Goal: Information Seeking & Learning: Check status

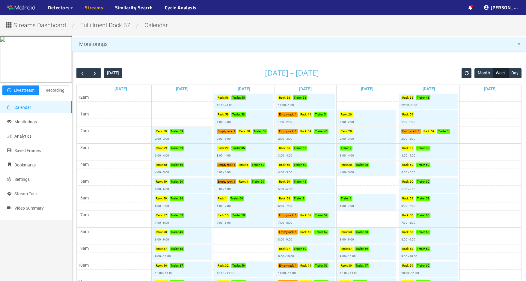
click at [96, 8] on link "Streams" at bounding box center [94, 7] width 19 height 7
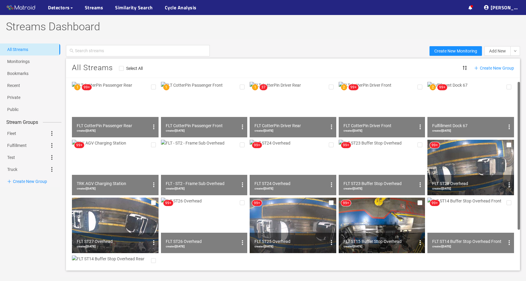
click at [131, 108] on img at bounding box center [115, 109] width 87 height 55
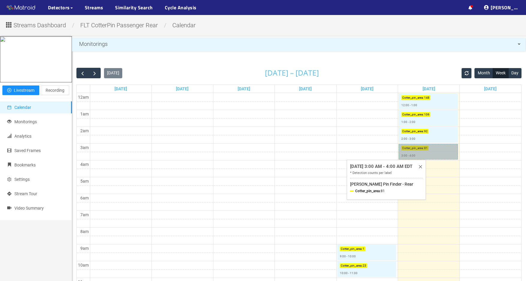
click at [424, 151] on link "Cotter_pin_area : 81 3:00 - 4:00" at bounding box center [428, 152] width 59 height 16
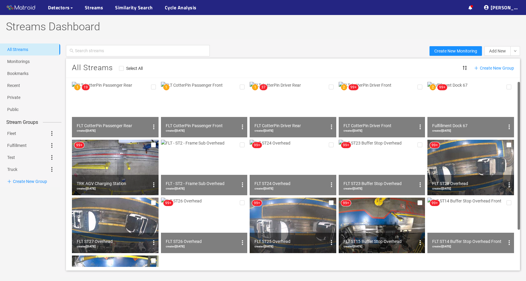
click at [213, 109] on img at bounding box center [204, 109] width 87 height 55
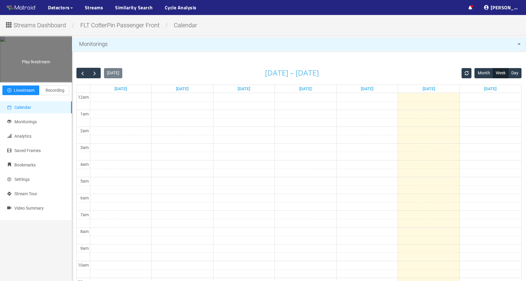
click at [58, 82] on div "Play livestream" at bounding box center [35, 59] width 71 height 45
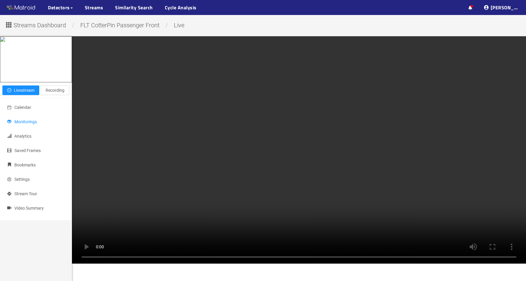
click at [23, 124] on span "Monitorings" at bounding box center [25, 121] width 22 height 5
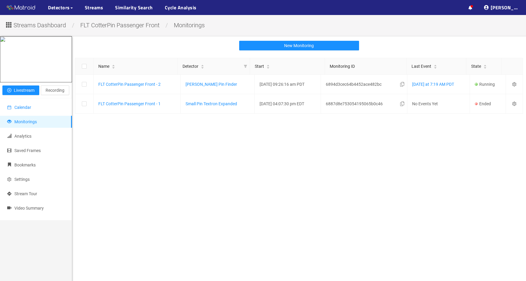
click at [26, 110] on span "Calendar" at bounding box center [22, 107] width 17 height 5
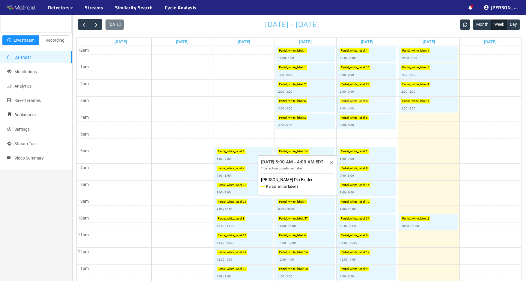
scroll to position [60, 0]
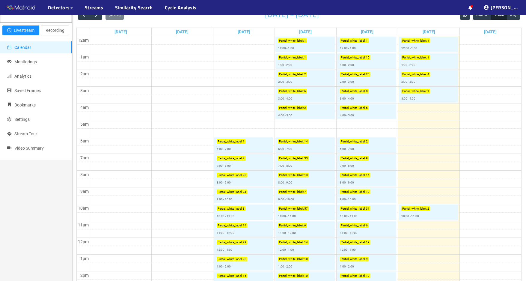
click at [23, 248] on div "Play livestream Livestream Recording Calendar Monitorings Analytics Saved Frame…" at bounding box center [36, 220] width 72 height 488
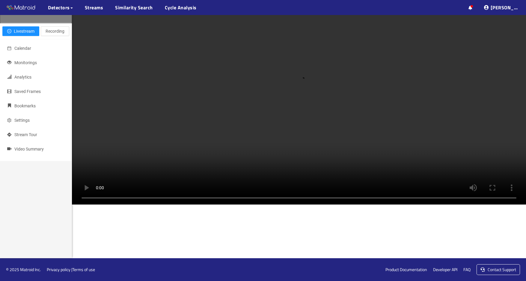
scroll to position [60, 0]
click at [92, 11] on link "Streams" at bounding box center [94, 7] width 19 height 7
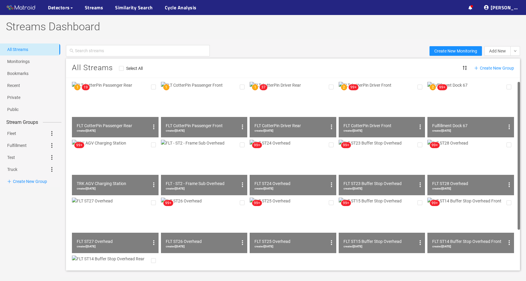
click at [386, 108] on img at bounding box center [382, 109] width 87 height 55
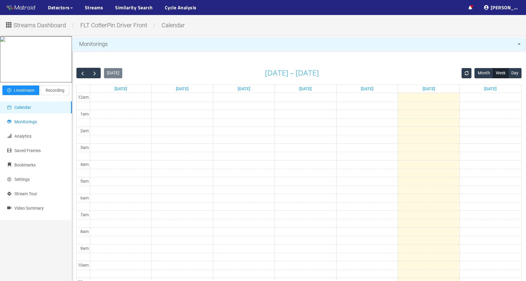
click at [28, 124] on span "Monitorings" at bounding box center [25, 121] width 22 height 5
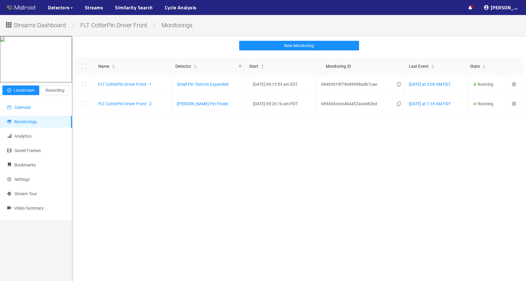
click at [33, 113] on li "Calendar" at bounding box center [36, 107] width 72 height 12
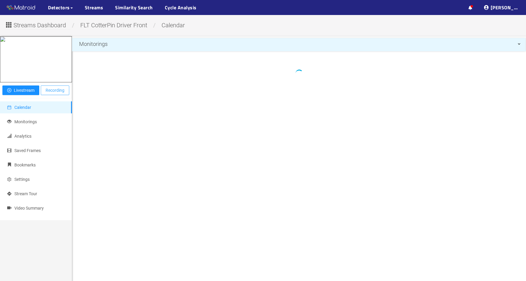
click at [49, 94] on span "Recording" at bounding box center [55, 90] width 19 height 7
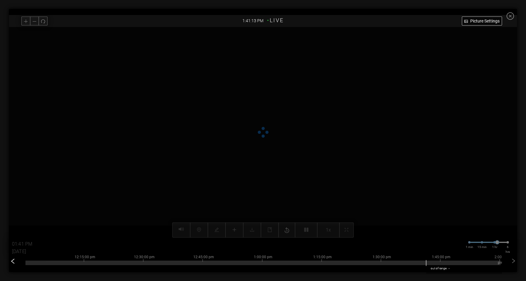
click at [12, 261] on icon "left" at bounding box center [12, 260] width 3 height 5
click at [12, 261] on icon "left" at bounding box center [13, 261] width 6 height 6
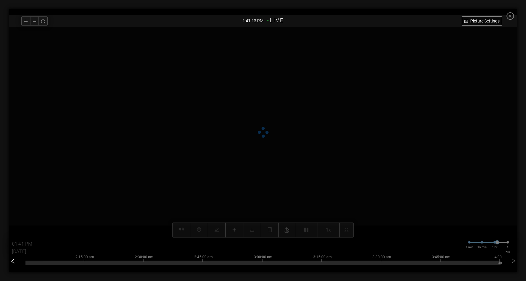
click at [12, 261] on icon "left" at bounding box center [13, 261] width 6 height 6
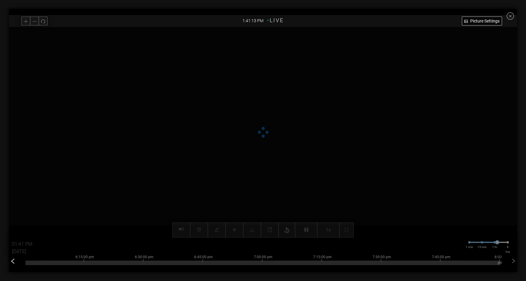
click at [12, 261] on icon "left" at bounding box center [13, 261] width 6 height 6
click at [61, 266] on div "2:15:00 pm 2:30:00 pm 2:45:00 pm 3:00:00 pm 3:15:00 pm 3:30:00 pm 3:45:00 pm 4:…" at bounding box center [262, 262] width 475 height 24
click at [62, 263] on div at bounding box center [262, 262] width 475 height 4
type input "02:09 PM"
type input "09/04/2025"
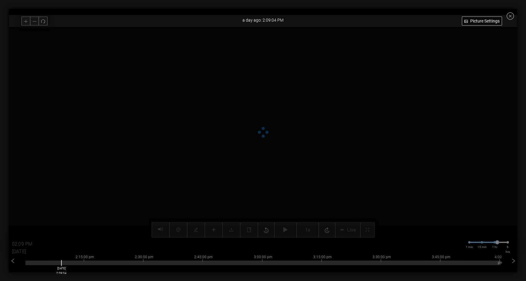
type input "01:41 PM"
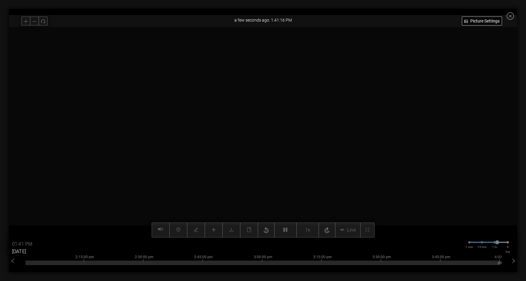
click at [25, 251] on input "09/05/2025" at bounding box center [30, 252] width 36 height 10
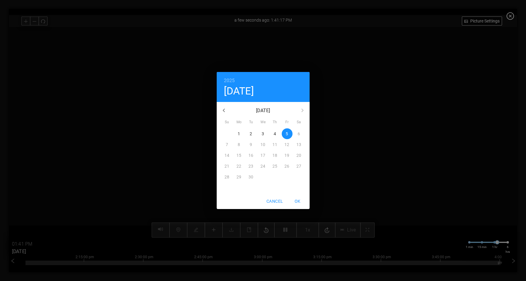
click at [270, 131] on span "4" at bounding box center [275, 134] width 11 height 6
type input "[DATE]"
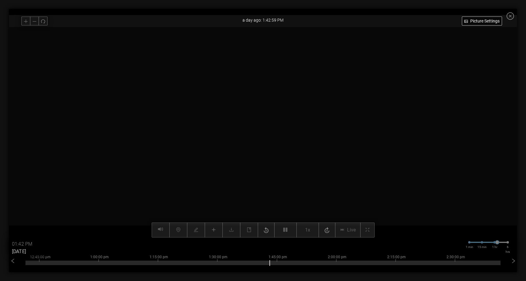
type input "01:43 PM"
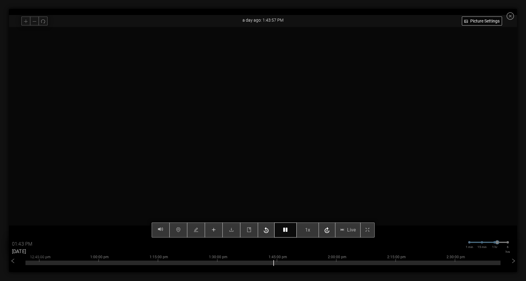
click at [286, 230] on div "Picture Settings 1x Live 01:43 PM 09/04/2025 1 min 15 min 1 hr 6 hrs 10:45:00 a…" at bounding box center [263, 132] width 508 height 210
click at [286, 230] on icon "button" at bounding box center [285, 229] width 4 height 5
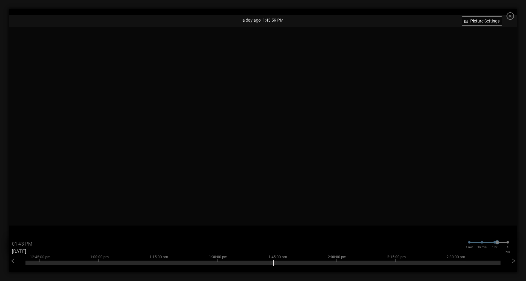
click at [514, 17] on icon "close-circle" at bounding box center [509, 15] width 7 height 7
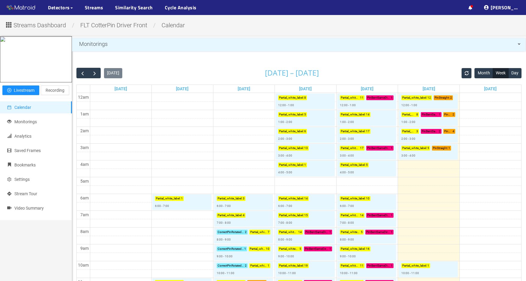
click at [53, 27] on span "Streams Dashboard" at bounding box center [39, 25] width 52 height 9
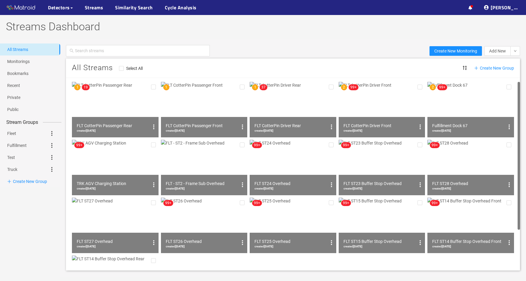
click at [212, 113] on img at bounding box center [204, 109] width 87 height 55
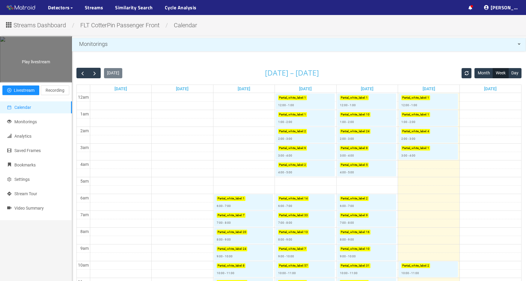
click at [51, 82] on div "Play livestream" at bounding box center [35, 59] width 71 height 45
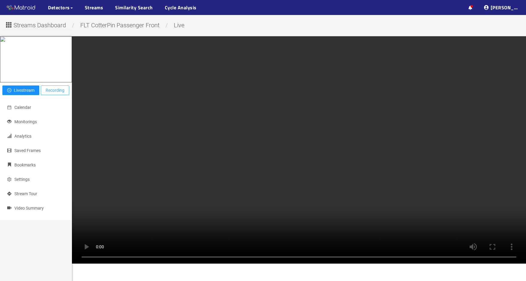
click at [55, 94] on span "Recording" at bounding box center [55, 90] width 19 height 7
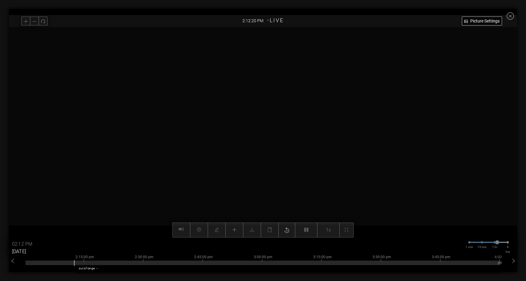
click at [28, 255] on input "09/05/2025" at bounding box center [30, 252] width 36 height 10
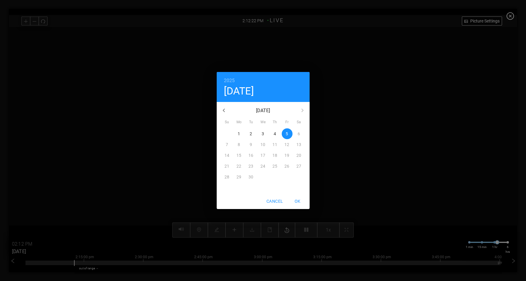
click at [273, 133] on span "4" at bounding box center [275, 134] width 11 height 6
type input "09/04/2025"
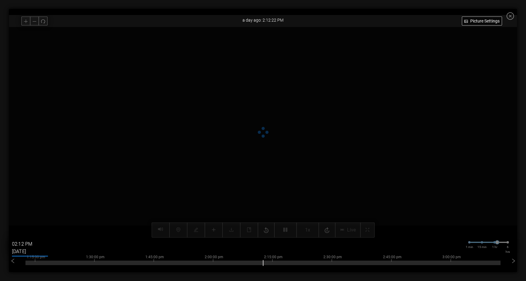
click at [21, 244] on input "02:12 PM" at bounding box center [30, 244] width 36 height 10
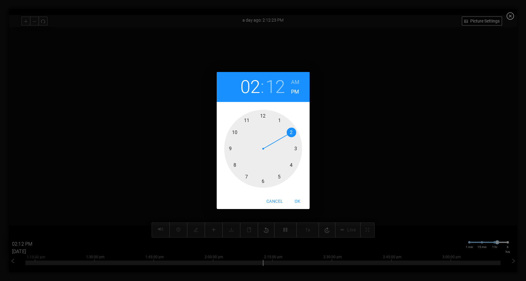
click at [233, 132] on div at bounding box center [263, 149] width 78 height 78
click at [281, 176] on div at bounding box center [263, 149] width 78 height 78
click at [278, 177] on div at bounding box center [263, 149] width 78 height 78
click at [297, 80] on h6 "AM" at bounding box center [295, 82] width 8 height 10
click at [299, 200] on span "OK" at bounding box center [297, 200] width 14 height 7
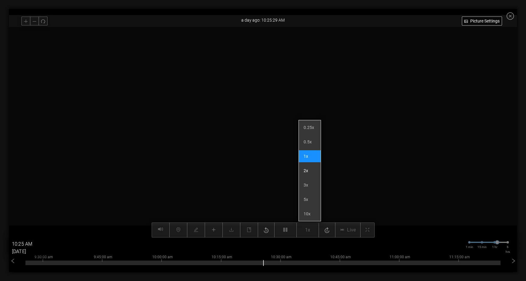
click at [306, 170] on li "2x" at bounding box center [310, 171] width 22 height 12
click at [308, 200] on li "5x" at bounding box center [310, 199] width 22 height 12
type input "10:26 AM"
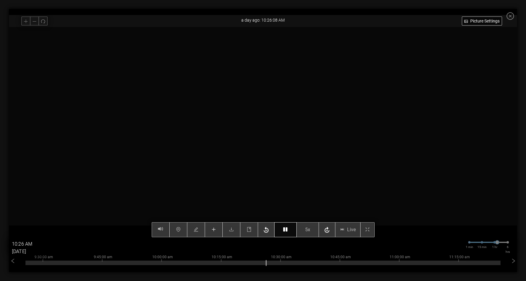
click at [286, 227] on icon "button" at bounding box center [285, 229] width 4 height 5
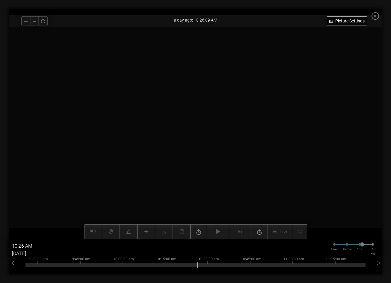
click at [318, 108] on div at bounding box center [195, 133] width 373 height 213
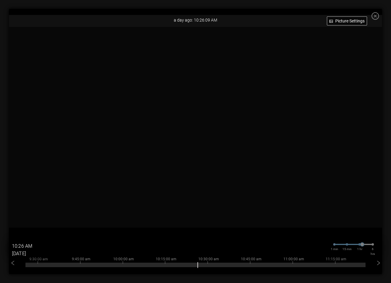
drag, startPoint x: 298, startPoint y: 8, endPoint x: 268, endPoint y: 14, distance: 31.1
click at [268, 14] on div "FLT CotterPin Passenger Front a day ago: 10:26:09 AM Picture Settings 5x Live 1…" at bounding box center [195, 141] width 391 height 283
click at [379, 16] on icon "close-circle" at bounding box center [375, 15] width 7 height 7
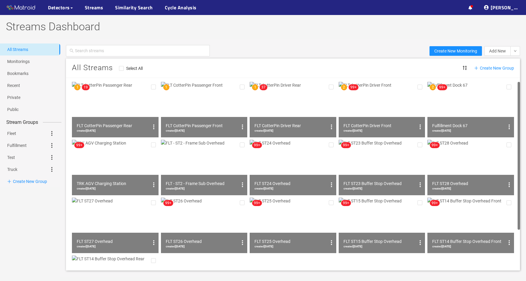
click at [378, 114] on img at bounding box center [382, 109] width 87 height 55
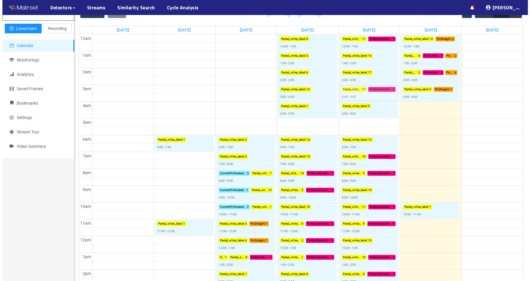
scroll to position [120, 0]
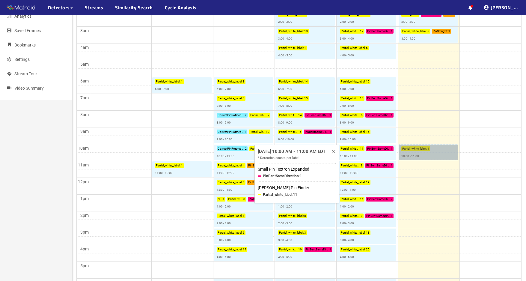
click at [421, 155] on link "Partial_white_label : 1 10:00 - 11:00" at bounding box center [428, 152] width 59 height 16
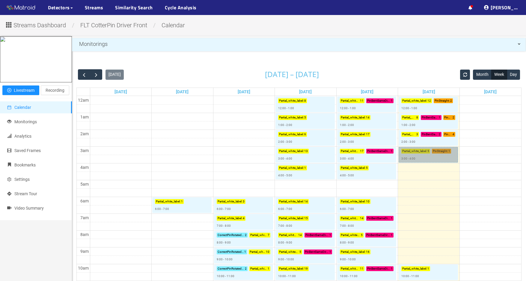
click at [425, 157] on link "Partial_white_label : 5 PinStraight : 1 3:00 - 4:00" at bounding box center [428, 155] width 59 height 16
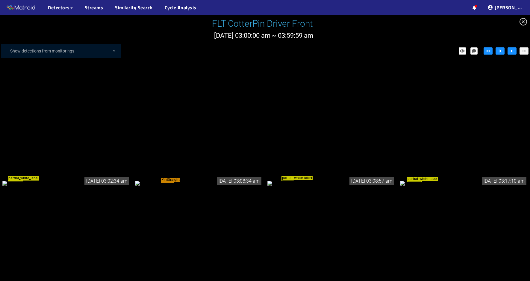
click at [522, 22] on icon "close-circle" at bounding box center [523, 21] width 7 height 7
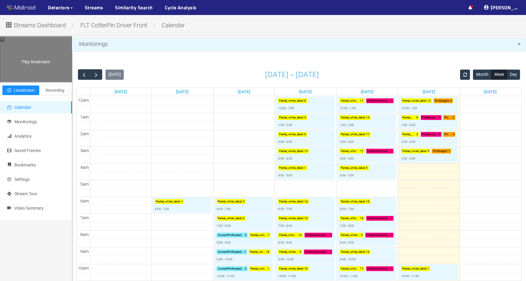
click at [30, 82] on div "Play livestream" at bounding box center [35, 59] width 71 height 45
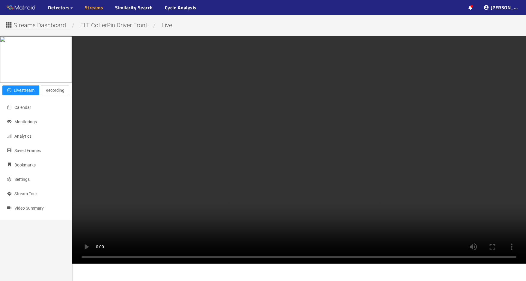
click at [95, 9] on link "Streams" at bounding box center [94, 7] width 19 height 7
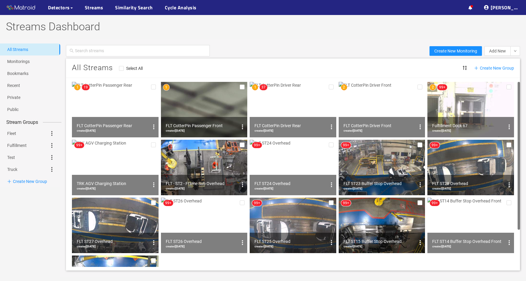
click at [212, 104] on img at bounding box center [204, 109] width 87 height 55
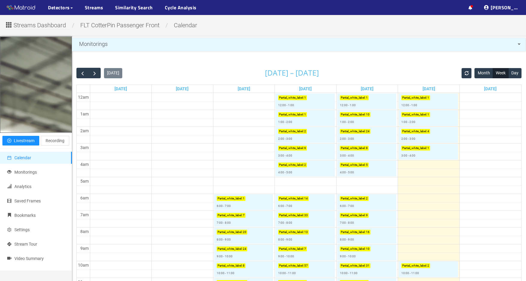
click at [105, 156] on td at bounding box center [305, 156] width 431 height 8
click at [93, 8] on link "Streams" at bounding box center [94, 7] width 19 height 7
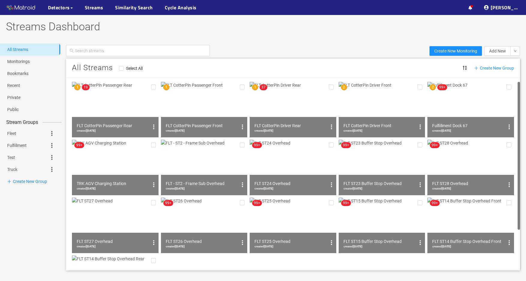
click at [292, 107] on img at bounding box center [293, 109] width 87 height 55
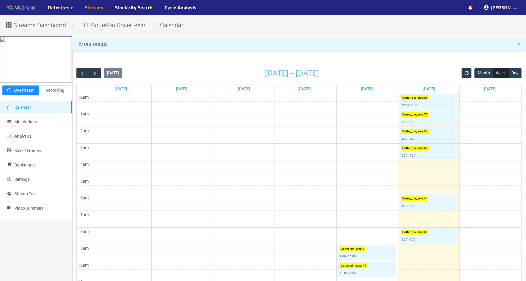
click at [96, 7] on link "Streams" at bounding box center [94, 7] width 19 height 7
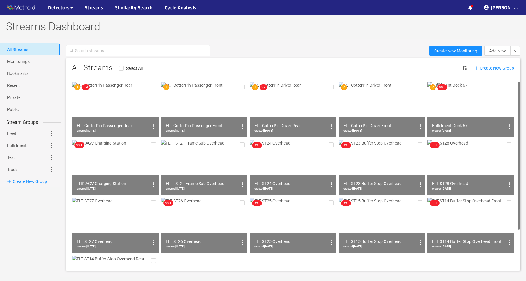
click at [204, 107] on img at bounding box center [204, 109] width 87 height 55
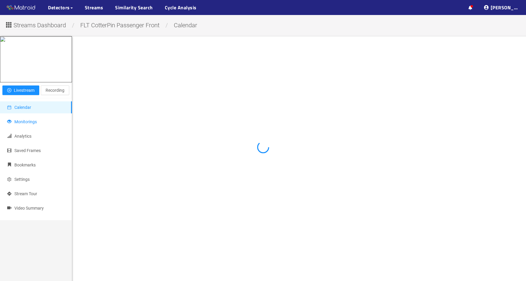
click at [25, 124] on span "Monitorings" at bounding box center [25, 121] width 22 height 5
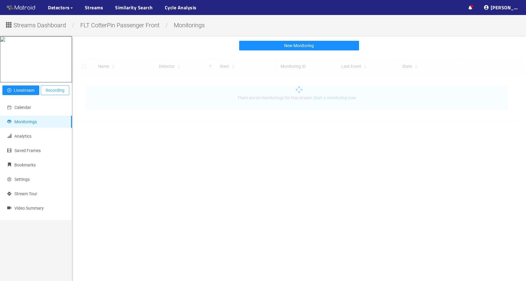
click at [59, 94] on span "Recording" at bounding box center [55, 90] width 19 height 7
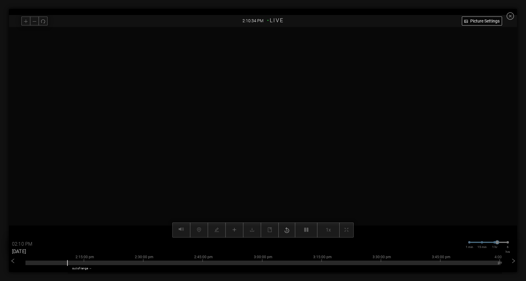
click at [24, 251] on input "09/05/2025" at bounding box center [30, 252] width 36 height 10
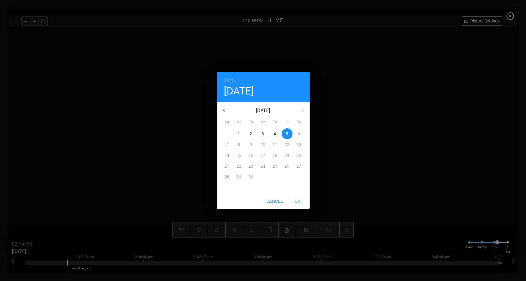
click at [275, 131] on p "4" at bounding box center [275, 134] width 2 height 6
type input "09/04/2025"
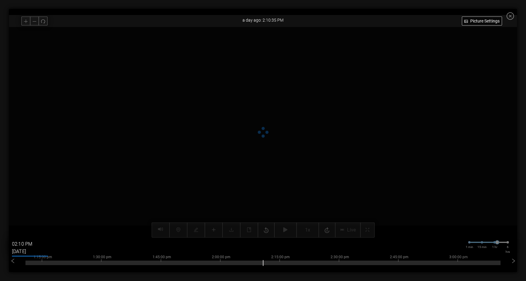
click at [20, 244] on input "02:10 PM" at bounding box center [30, 244] width 36 height 10
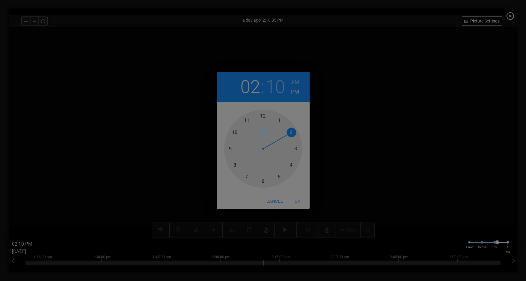
click at [234, 133] on div at bounding box center [263, 149] width 78 height 78
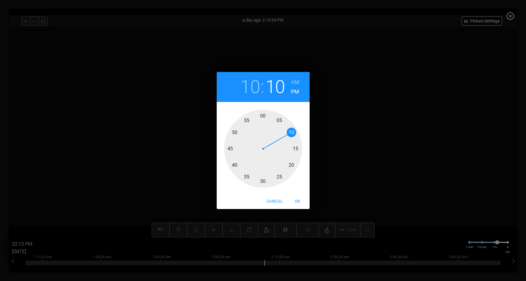
type input "02:11 PM"
click at [297, 81] on h6 "AM" at bounding box center [295, 82] width 8 height 10
click at [278, 79] on h2 "10" at bounding box center [275, 87] width 19 height 22
click at [281, 93] on h2 "10" at bounding box center [275, 87] width 19 height 22
drag, startPoint x: 292, startPoint y: 133, endPoint x: 280, endPoint y: 178, distance: 46.4
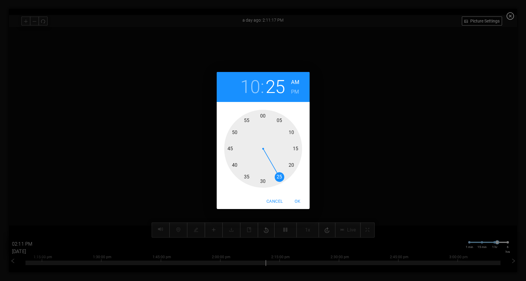
click at [280, 178] on div at bounding box center [263, 149] width 78 height 78
click at [298, 201] on span "OK" at bounding box center [297, 200] width 14 height 7
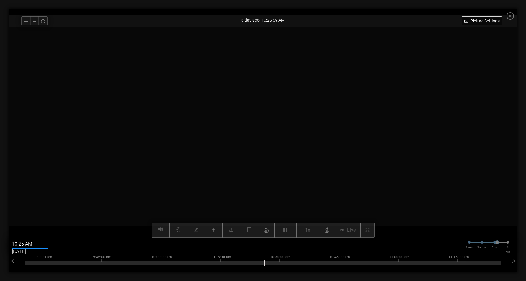
type input "10:26 AM"
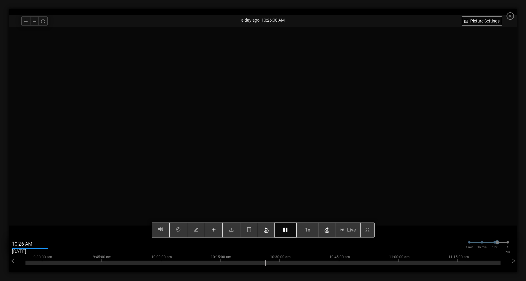
click at [286, 231] on icon "button" at bounding box center [285, 229] width 4 height 5
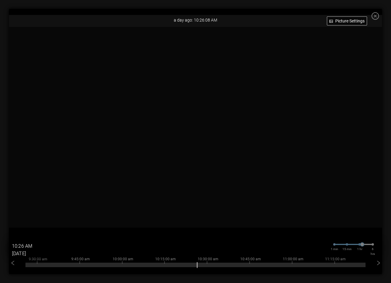
click at [376, 17] on icon "close-circle" at bounding box center [375, 15] width 7 height 7
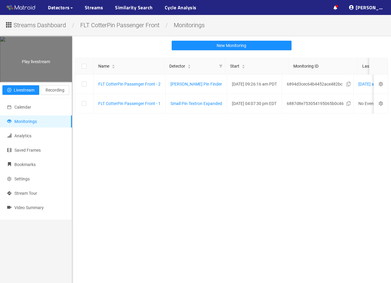
click at [32, 82] on div "Play livestream" at bounding box center [35, 59] width 71 height 45
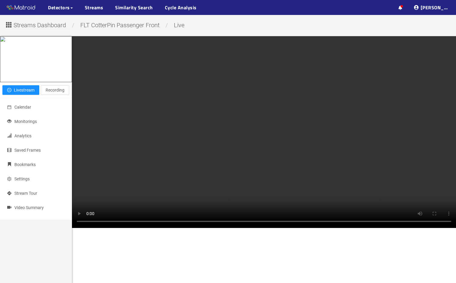
click at [323, 183] on video at bounding box center [264, 132] width 384 height 192
